Goal: Task Accomplishment & Management: Manage account settings

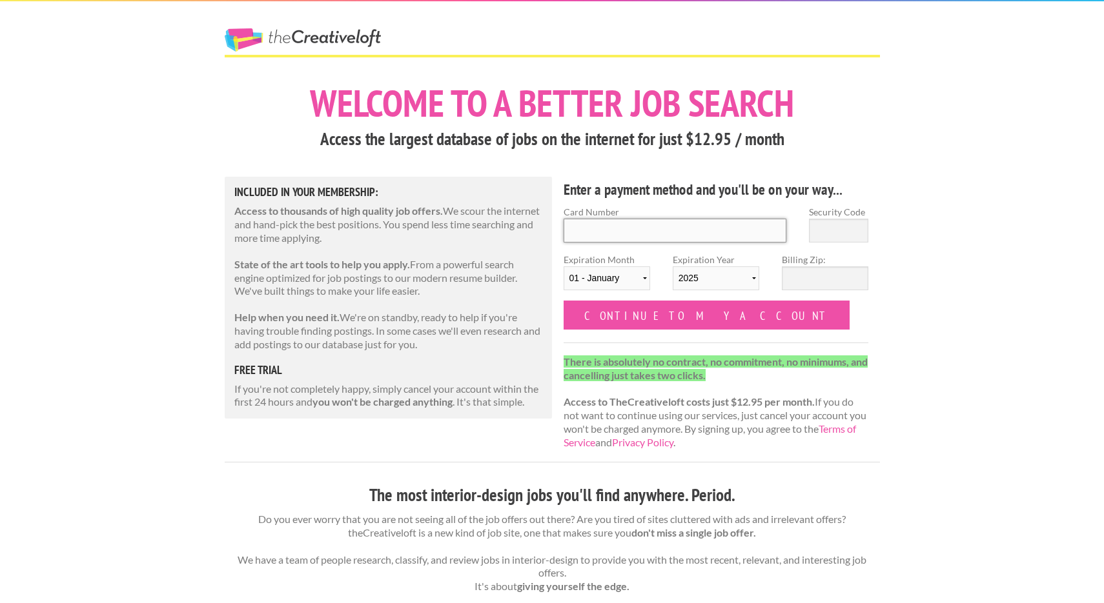
click at [623, 228] on input "Card Number" at bounding box center [674, 231] width 223 height 24
type input "379713800191000"
select select "06"
select select "2030"
click at [860, 232] on input "Security Code" at bounding box center [838, 231] width 59 height 24
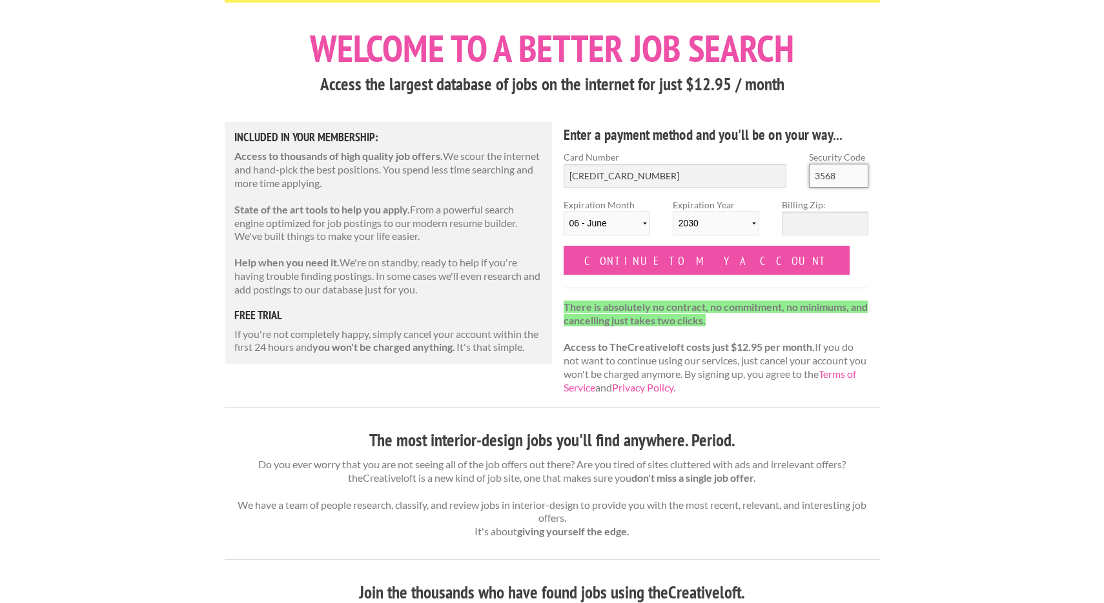
scroll to position [52, 0]
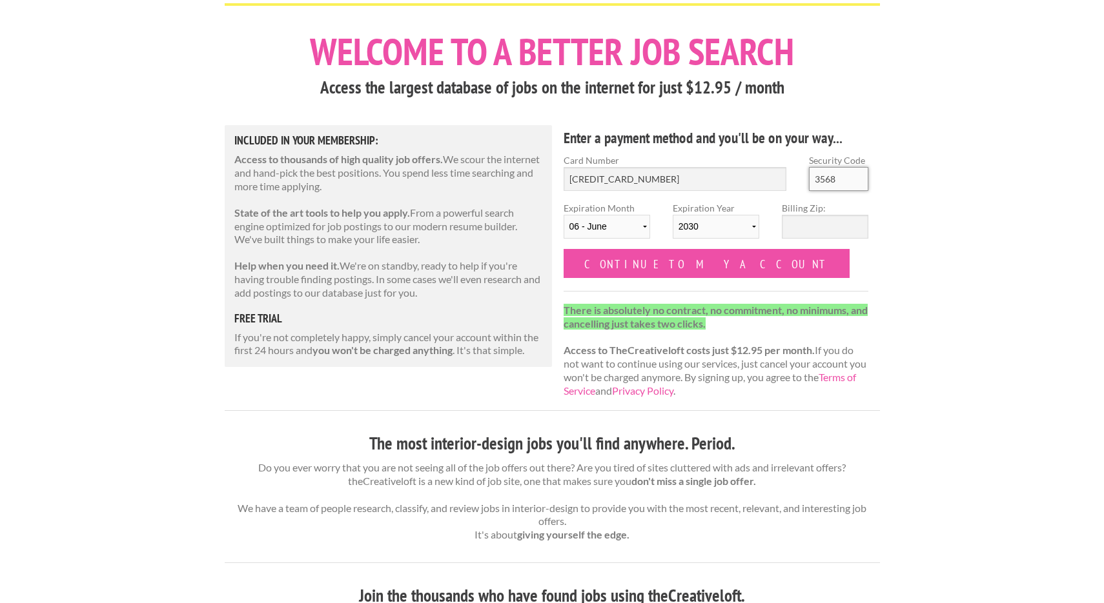
type input "3568"
click at [840, 221] on input "Billing Zip:" at bounding box center [825, 227] width 86 height 24
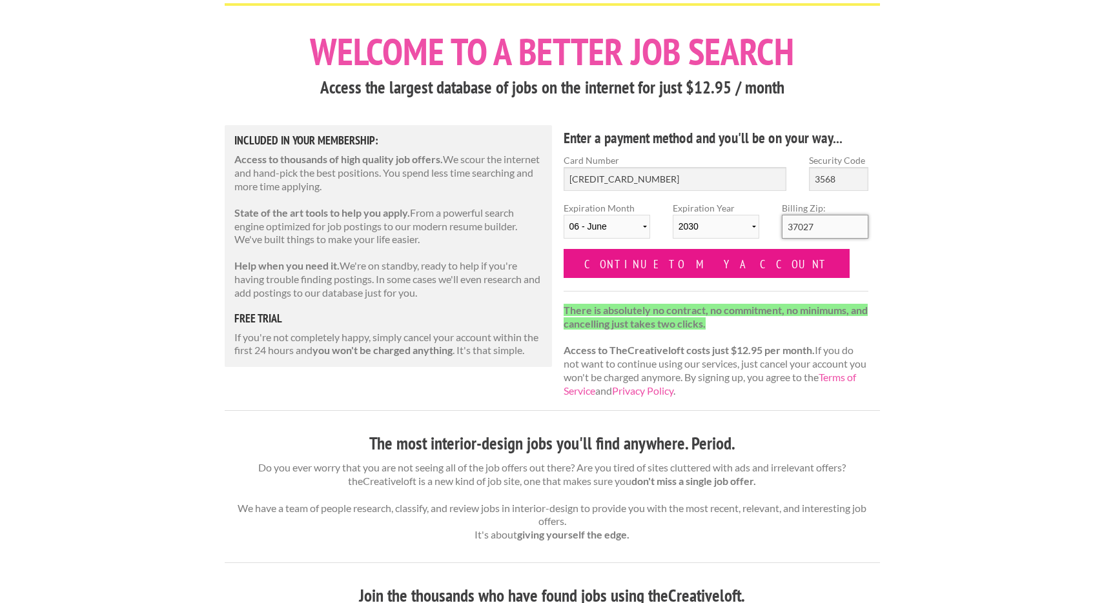
type input "37027"
click at [697, 265] on input "Continue to my account" at bounding box center [706, 263] width 287 height 29
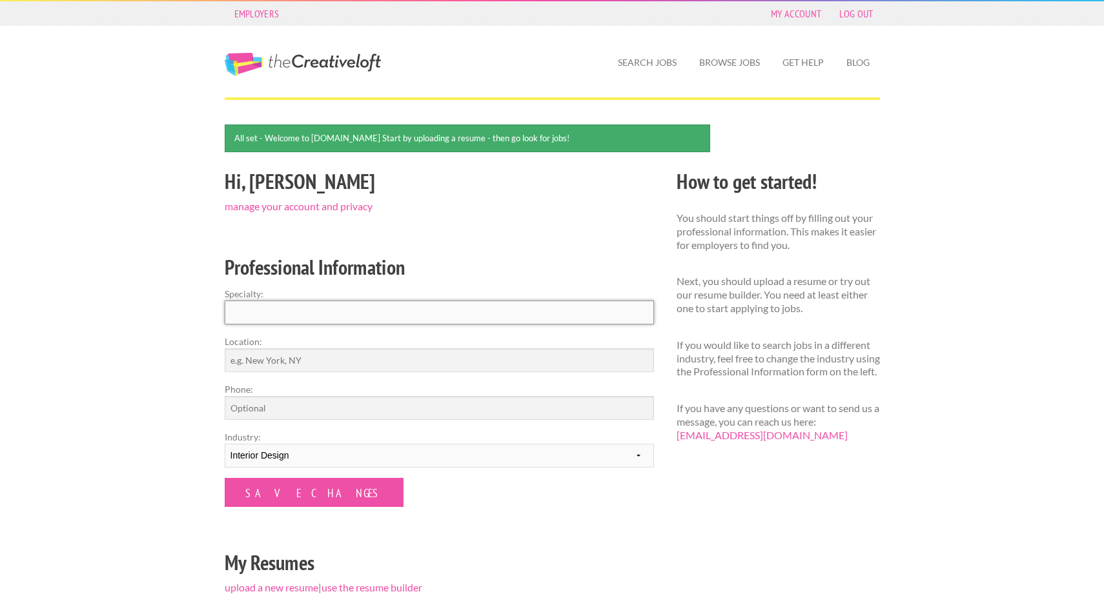
click at [259, 307] on input "Specialty:" at bounding box center [439, 313] width 429 height 24
type input "interior design"
click at [251, 362] on input "Location:" at bounding box center [439, 360] width 429 height 24
type input "Nashville, TN"
click at [247, 406] on input "Phone:" at bounding box center [439, 408] width 429 height 24
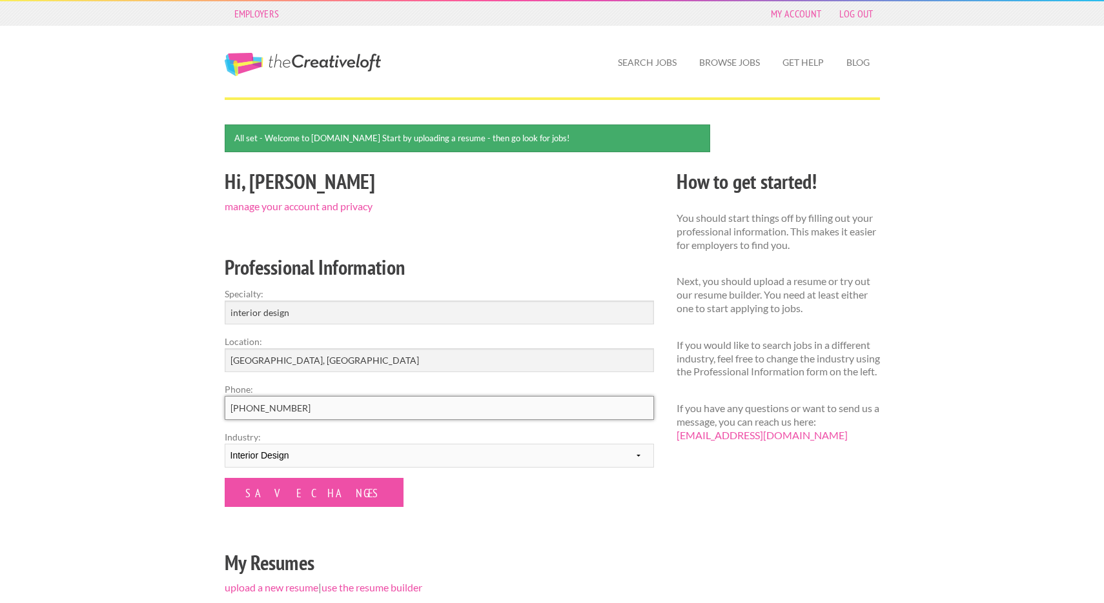
type input "415-871-4324"
drag, startPoint x: 307, startPoint y: 314, endPoint x: 0, endPoint y: 71, distance: 391.4
click at [225, 301] on input "interior design" at bounding box center [439, 313] width 429 height 24
type input "inntern or assistant"
click at [803, 12] on link "My Account" at bounding box center [795, 14] width 63 height 18
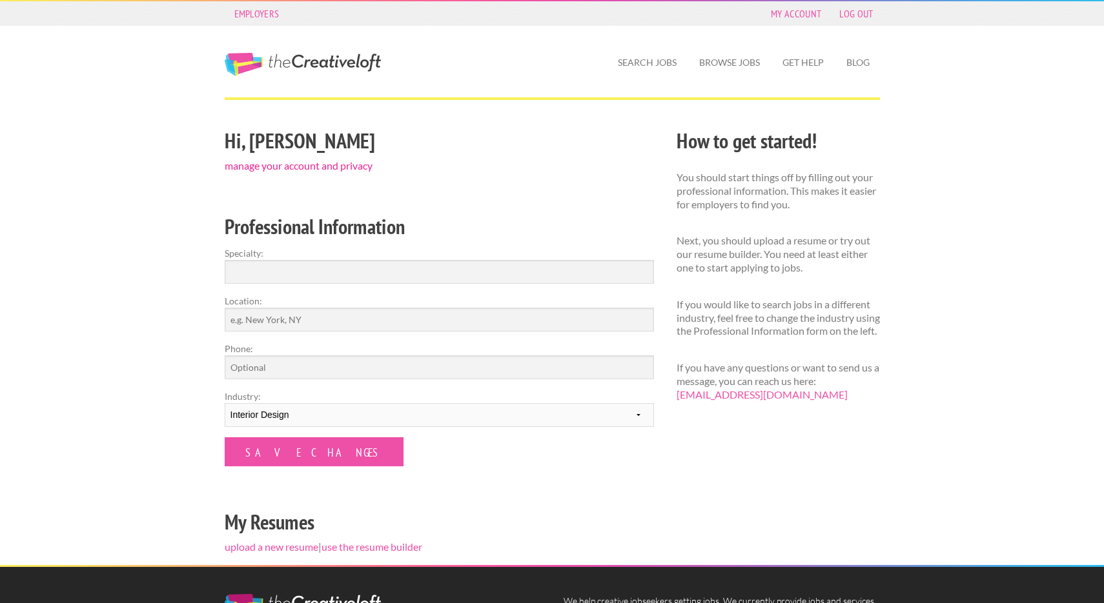
click at [279, 165] on link "manage your account and privacy" at bounding box center [299, 165] width 148 height 12
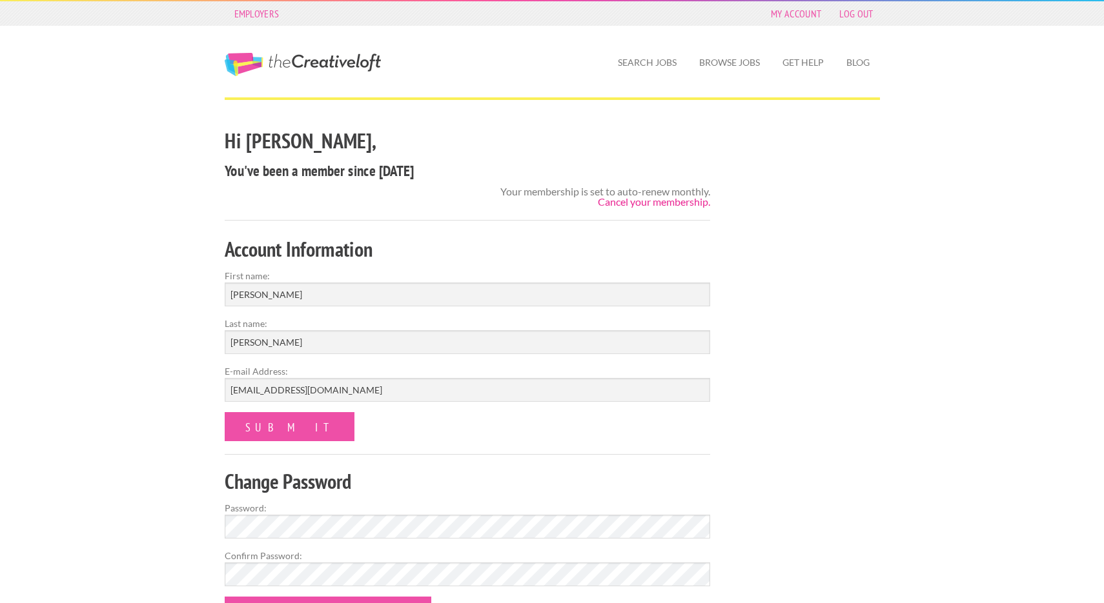
click at [657, 205] on link "Cancel your membership." at bounding box center [654, 202] width 112 height 12
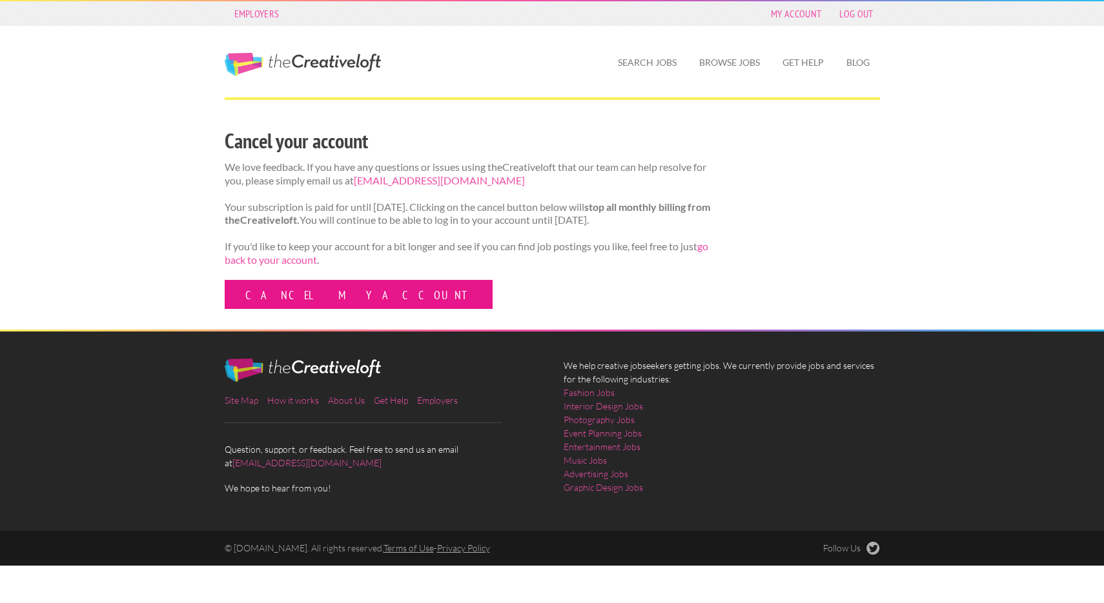
click at [316, 309] on link "Cancel my account" at bounding box center [359, 294] width 268 height 29
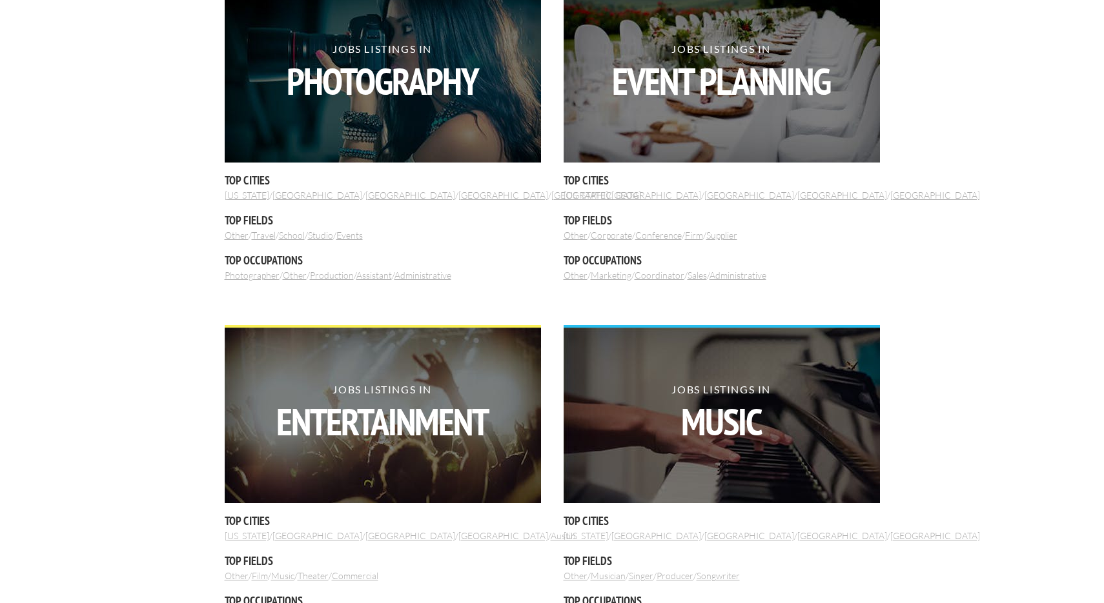
scroll to position [469, 0]
